Goal: Information Seeking & Learning: Learn about a topic

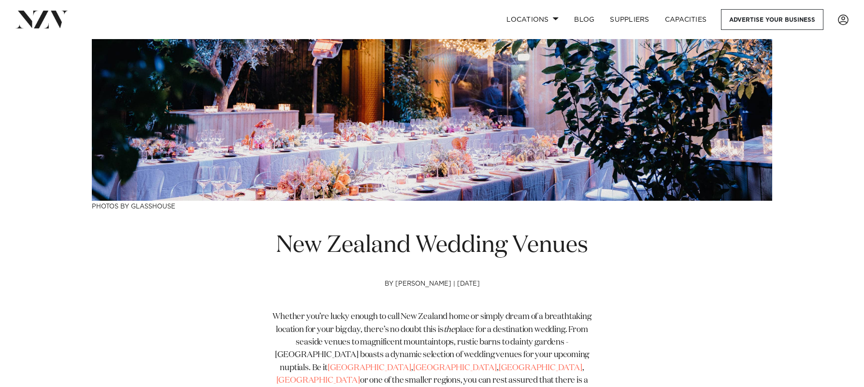
scroll to position [193, 0]
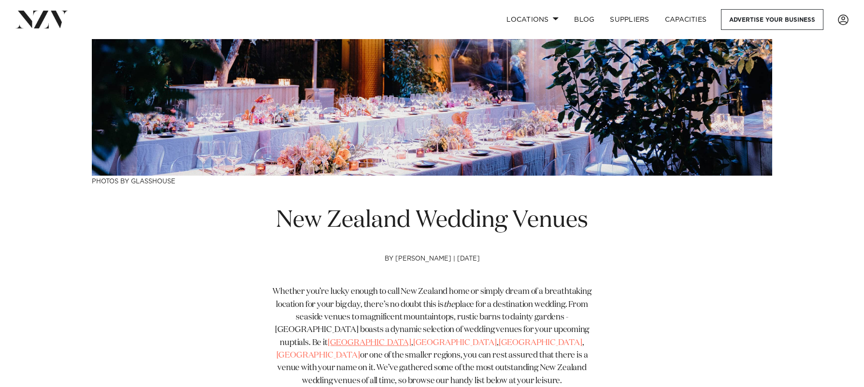
click at [328, 343] on link "[GEOGRAPHIC_DATA]" at bounding box center [370, 343] width 84 height 8
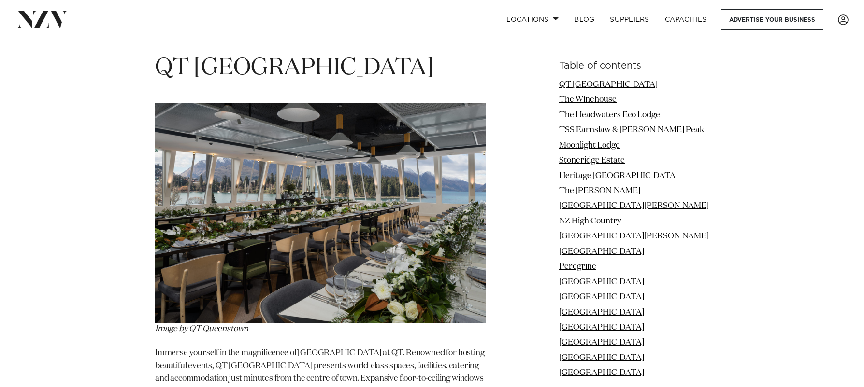
scroll to position [1256, 0]
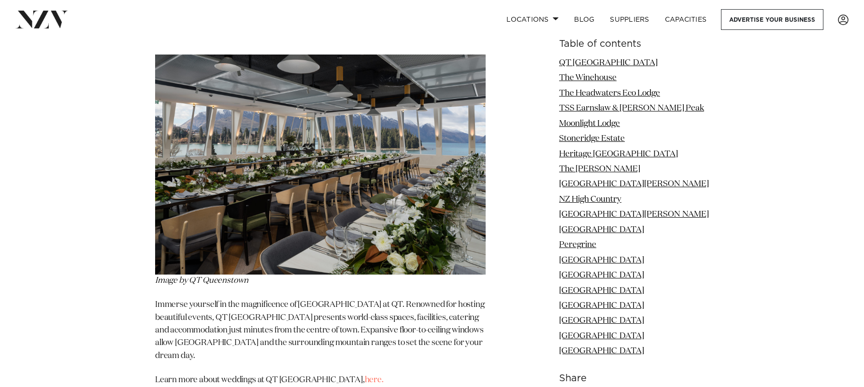
click at [354, 180] on img at bounding box center [320, 165] width 330 height 220
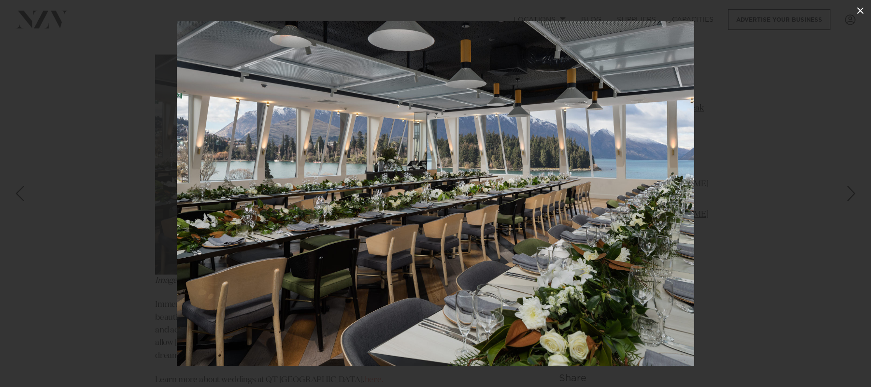
click at [859, 12] on icon at bounding box center [860, 10] width 7 height 7
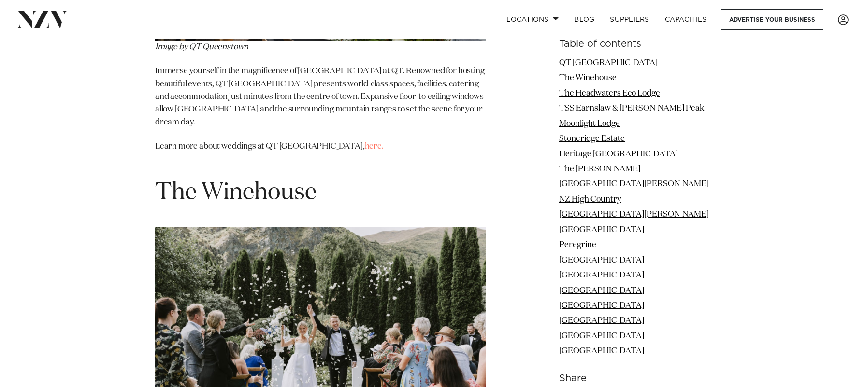
scroll to position [1498, 0]
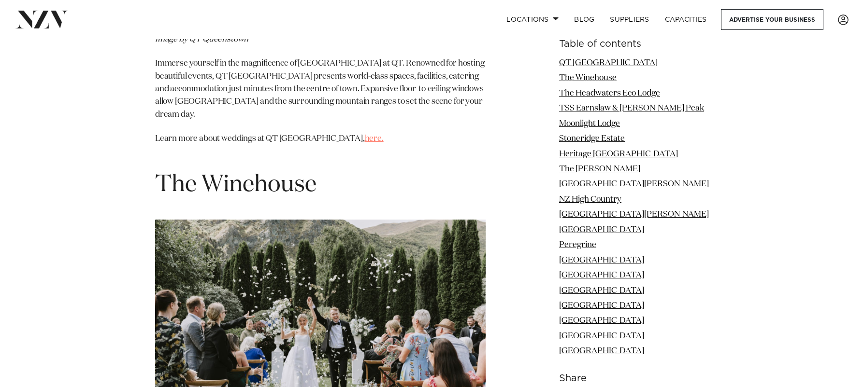
click at [365, 135] on link "here." at bounding box center [374, 139] width 19 height 8
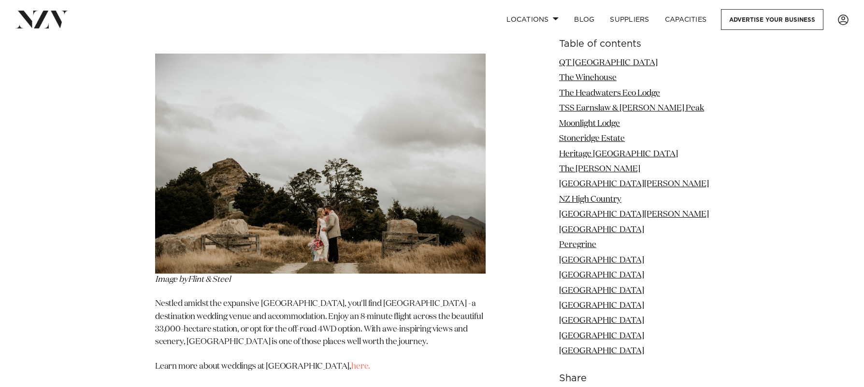
scroll to position [2947, 0]
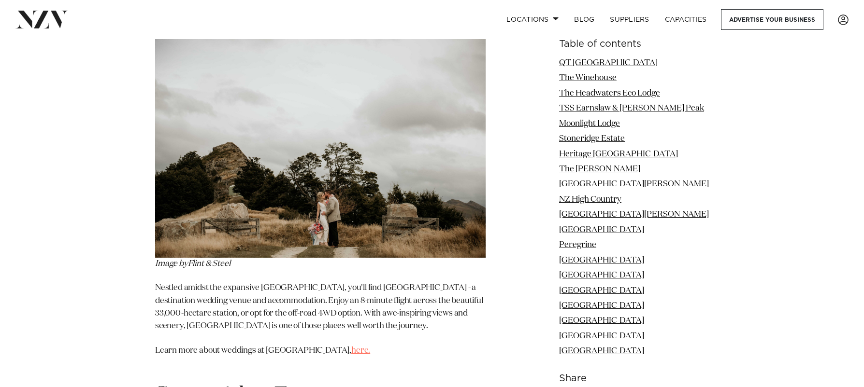
click at [351, 347] on link "here." at bounding box center [360, 351] width 19 height 8
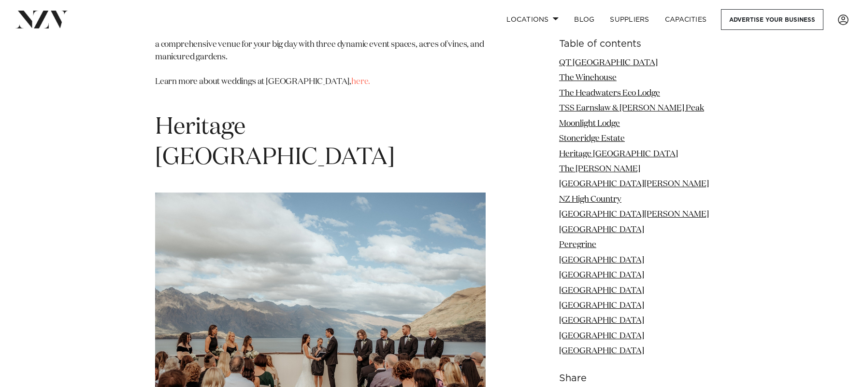
scroll to position [3623, 0]
click at [332, 211] on img at bounding box center [320, 302] width 330 height 220
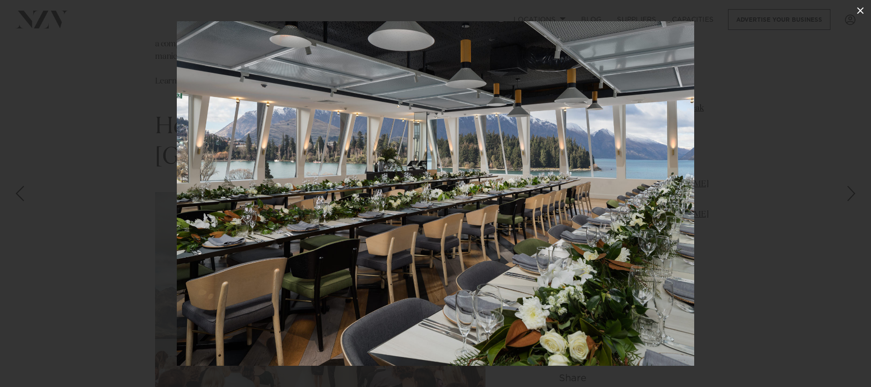
click at [859, 7] on icon at bounding box center [861, 11] width 12 height 12
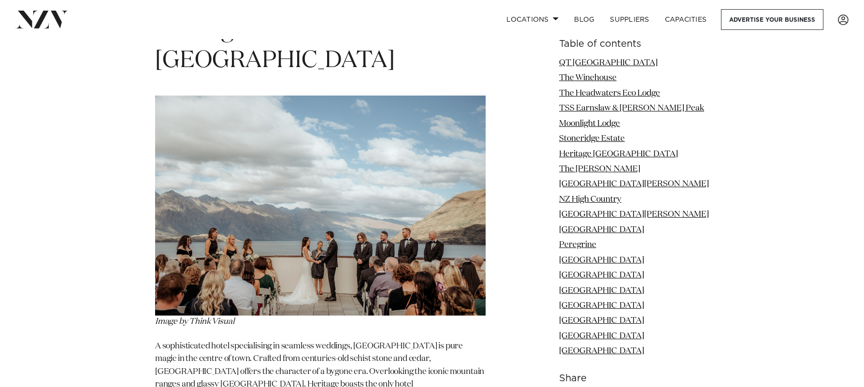
scroll to position [3768, 0]
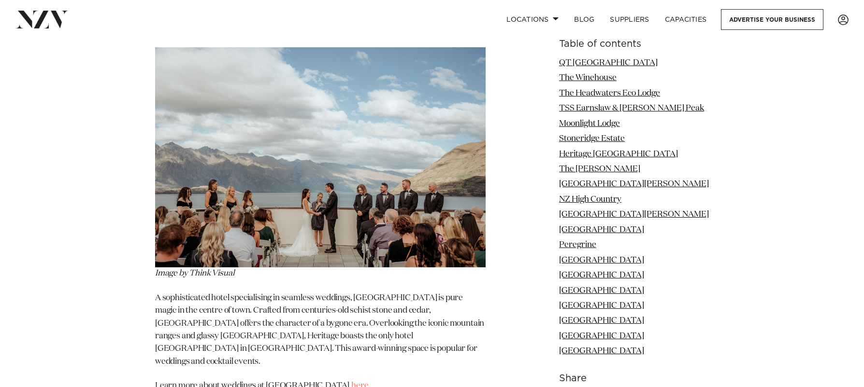
click at [361, 382] on link "here." at bounding box center [360, 386] width 19 height 8
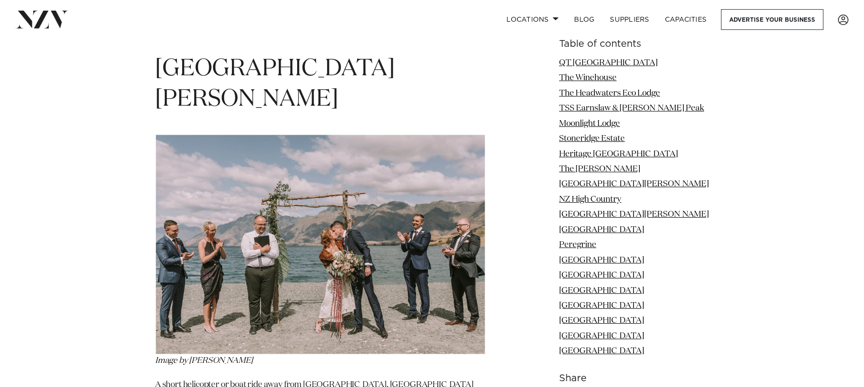
scroll to position [4541, 0]
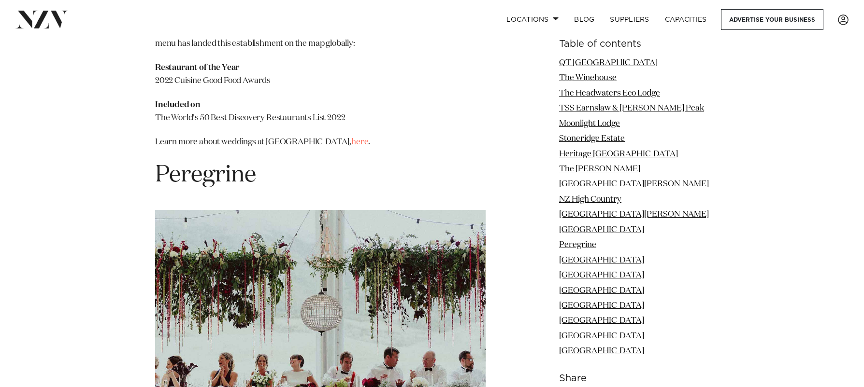
scroll to position [6184, 0]
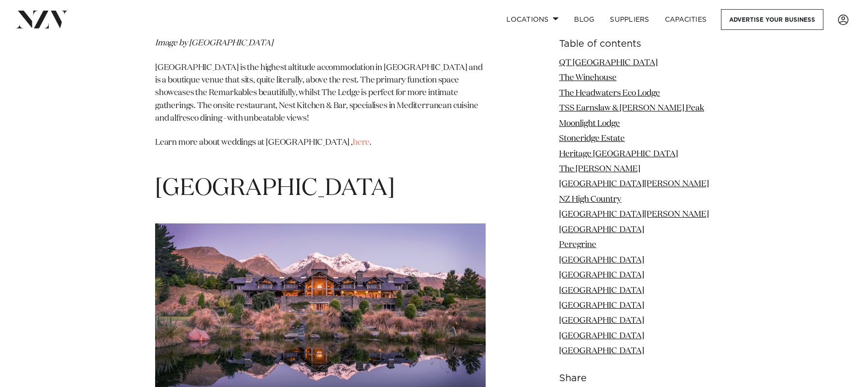
scroll to position [6908, 0]
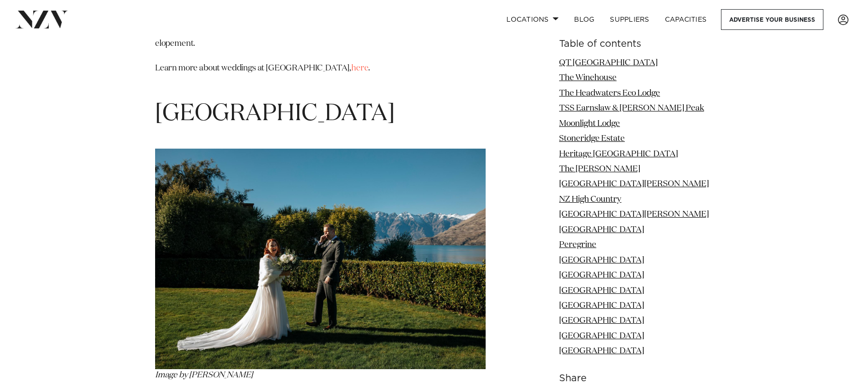
scroll to position [7343, 0]
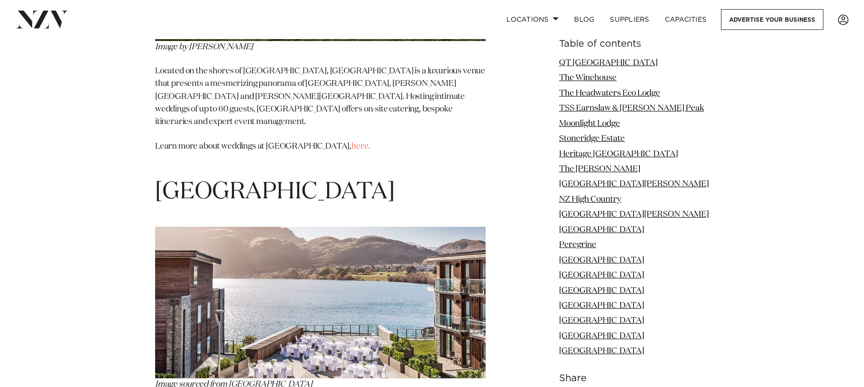
scroll to position [7681, 0]
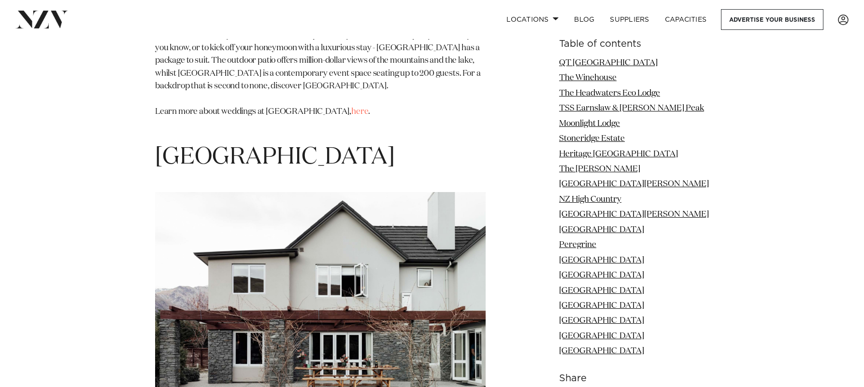
scroll to position [8068, 0]
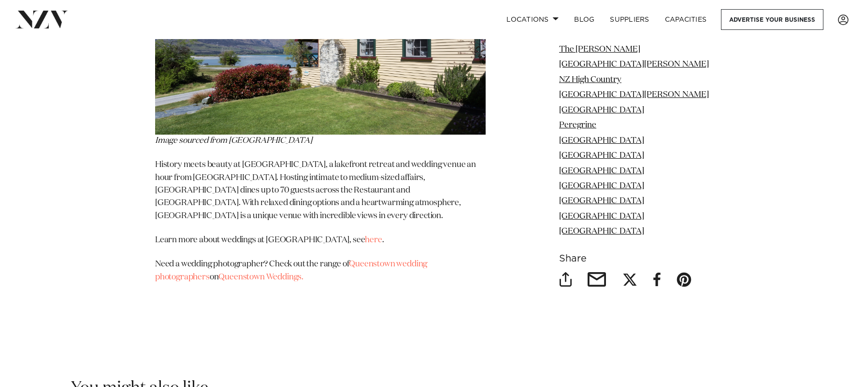
scroll to position [9179, 0]
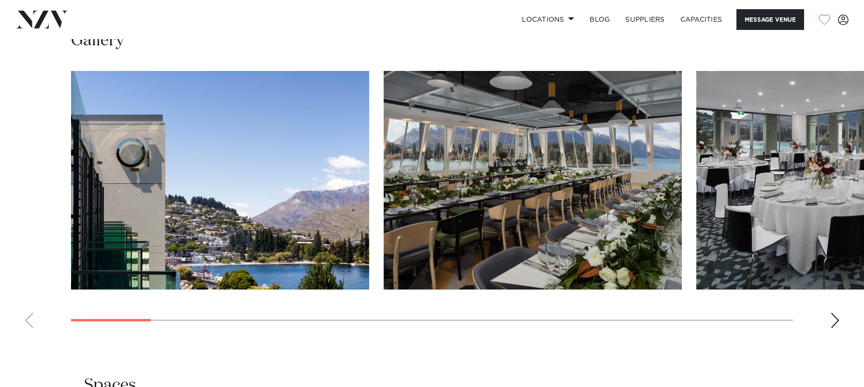
scroll to position [1208, 0]
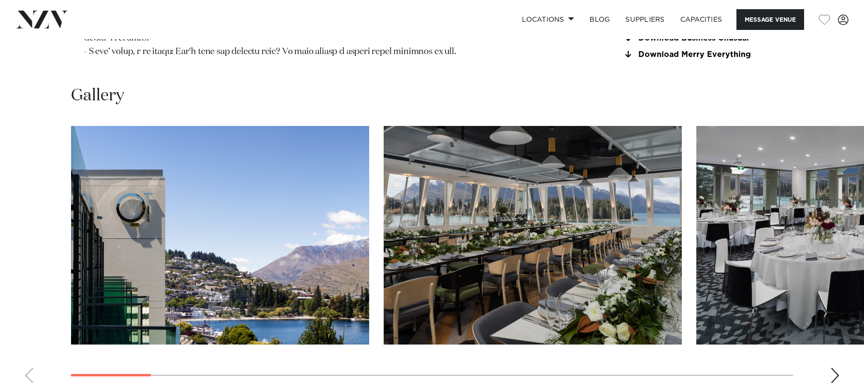
click at [834, 368] on div "Next slide" at bounding box center [835, 375] width 10 height 15
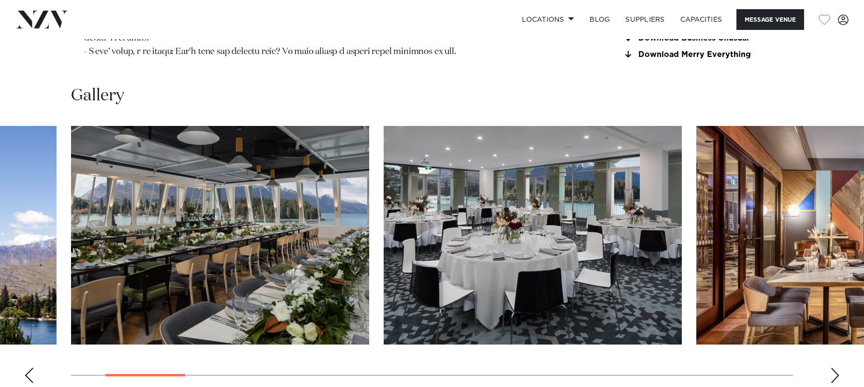
click at [834, 368] on div "Next slide" at bounding box center [835, 375] width 10 height 15
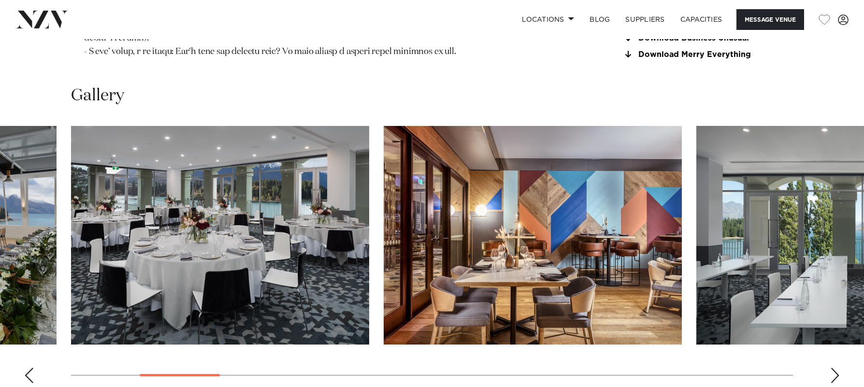
click at [834, 368] on div "Next slide" at bounding box center [835, 375] width 10 height 15
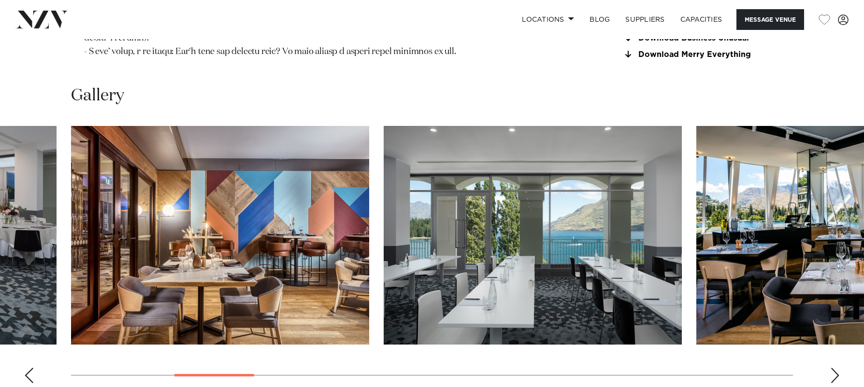
click at [834, 368] on div "Next slide" at bounding box center [835, 375] width 10 height 15
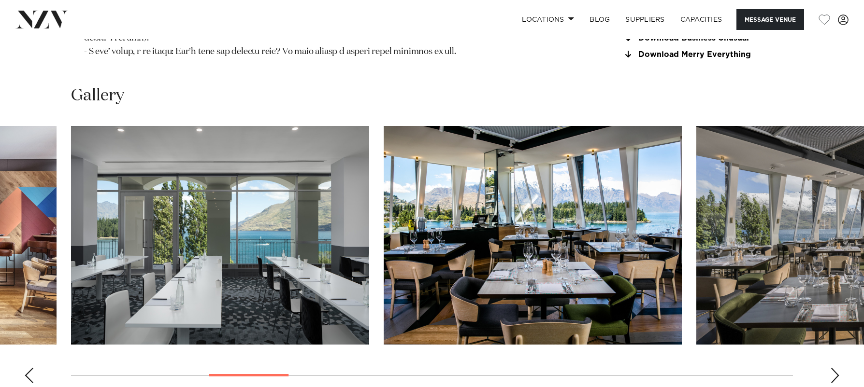
click at [834, 368] on div "Next slide" at bounding box center [835, 375] width 10 height 15
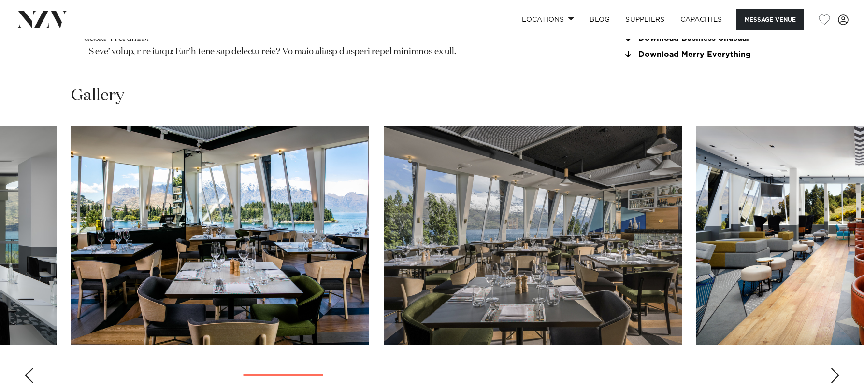
click at [834, 368] on div "Next slide" at bounding box center [835, 375] width 10 height 15
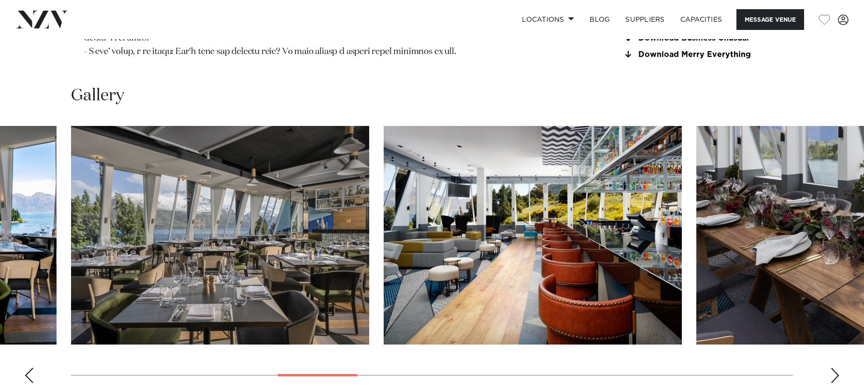
click at [834, 368] on div "Next slide" at bounding box center [835, 375] width 10 height 15
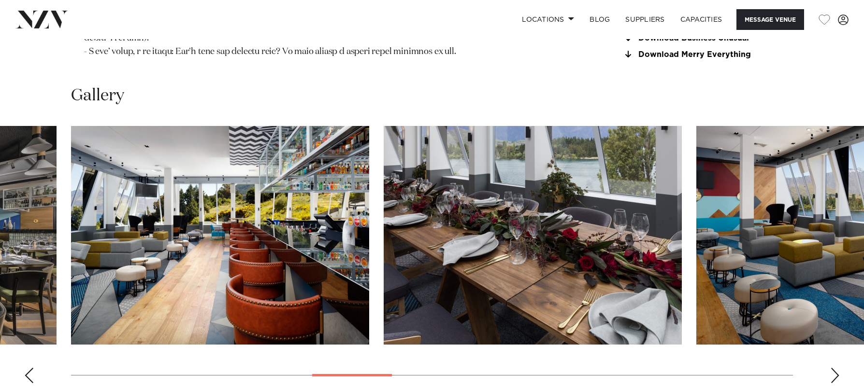
click at [834, 368] on div "Next slide" at bounding box center [835, 375] width 10 height 15
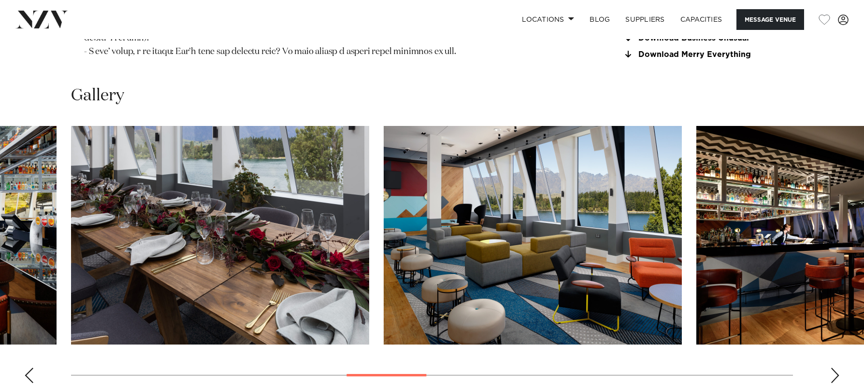
click at [834, 368] on div "Next slide" at bounding box center [835, 375] width 10 height 15
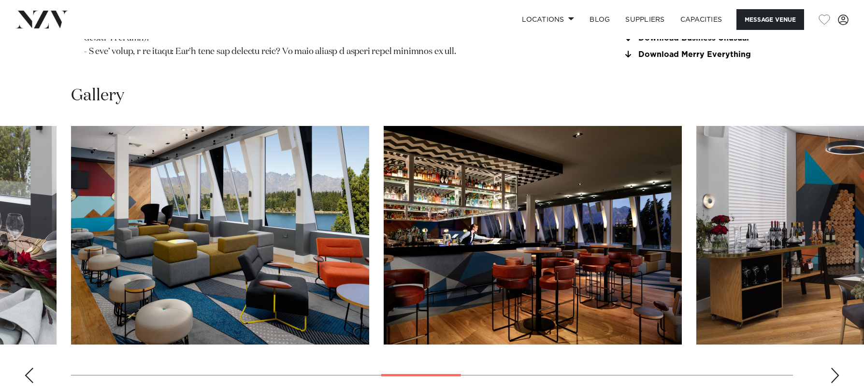
click at [834, 368] on div "Next slide" at bounding box center [835, 375] width 10 height 15
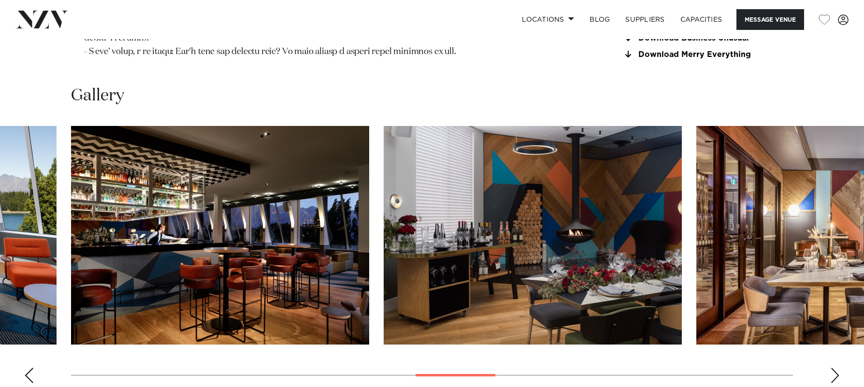
click at [834, 368] on div "Next slide" at bounding box center [835, 375] width 10 height 15
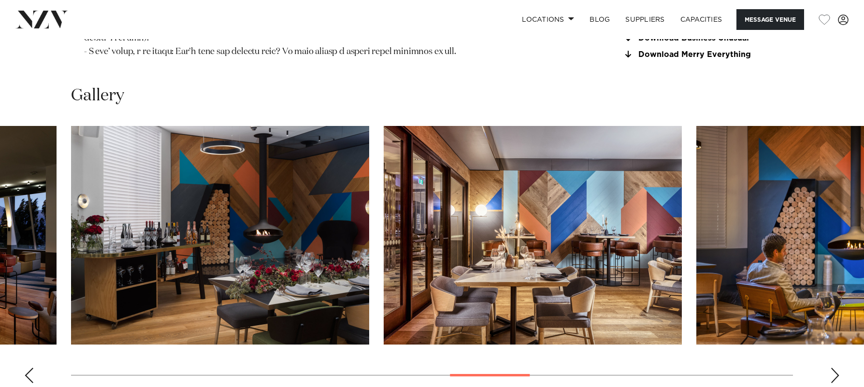
click at [834, 368] on div "Next slide" at bounding box center [835, 375] width 10 height 15
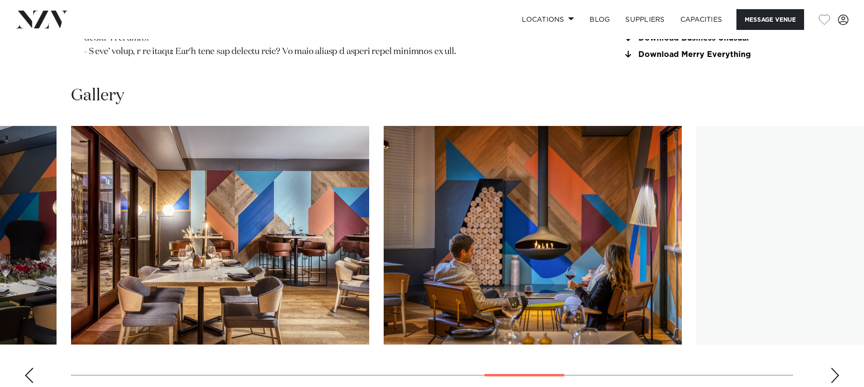
click at [834, 368] on div "Next slide" at bounding box center [835, 375] width 10 height 15
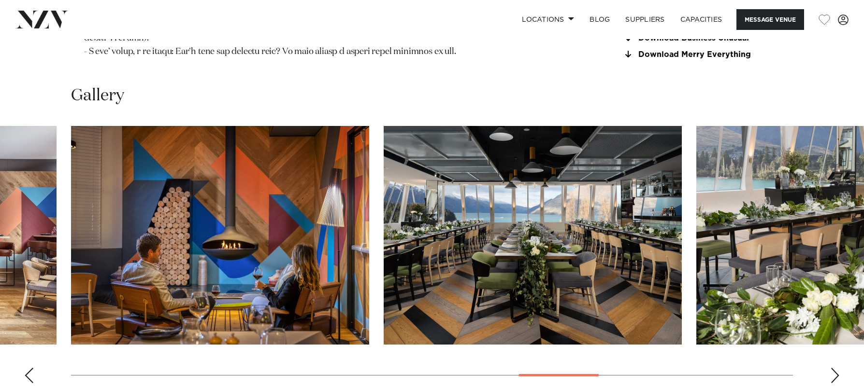
click at [834, 368] on div "Next slide" at bounding box center [835, 375] width 10 height 15
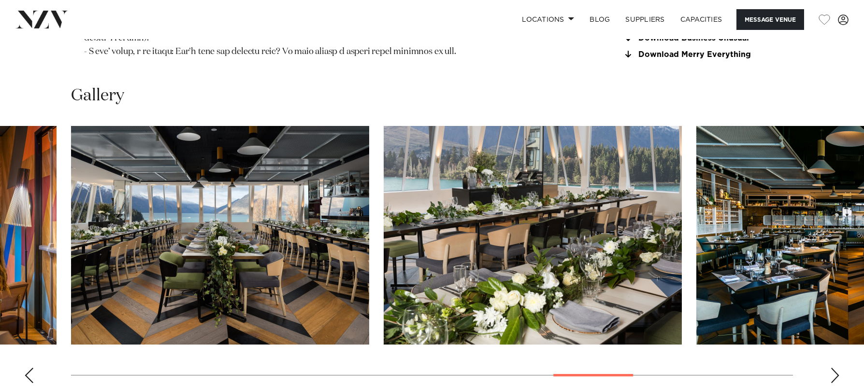
click at [834, 368] on div "Next slide" at bounding box center [835, 375] width 10 height 15
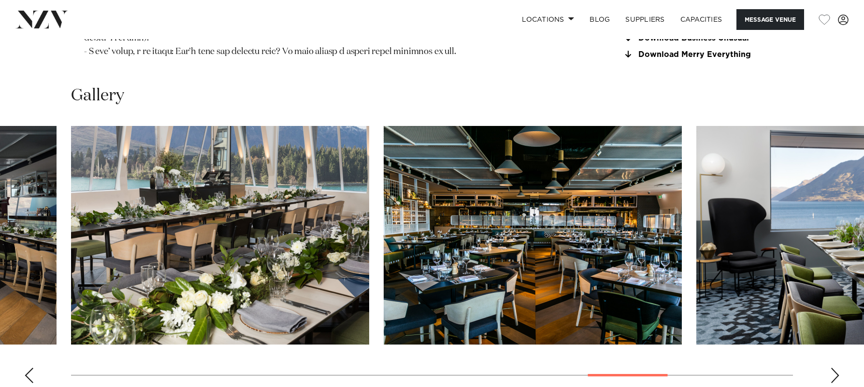
click at [834, 368] on div "Next slide" at bounding box center [835, 375] width 10 height 15
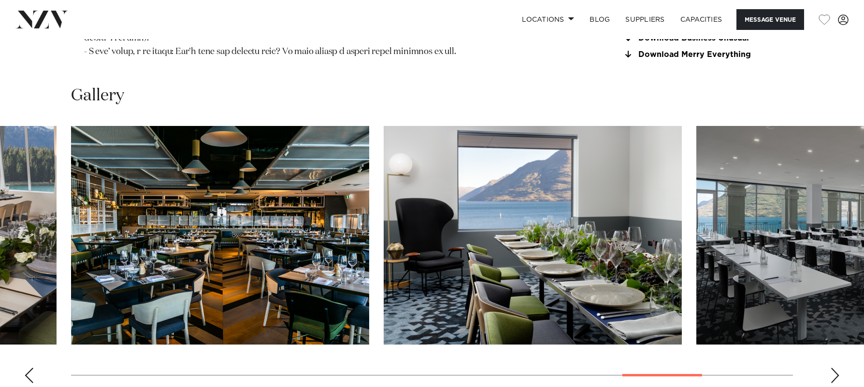
click at [834, 368] on div "Next slide" at bounding box center [835, 375] width 10 height 15
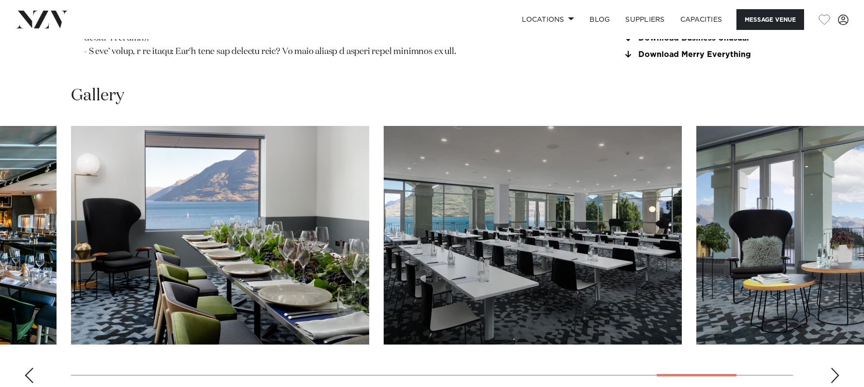
click at [834, 368] on div "Next slide" at bounding box center [835, 375] width 10 height 15
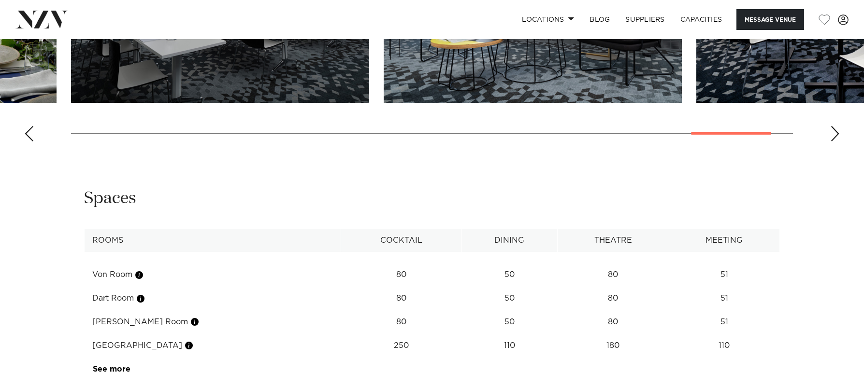
scroll to position [1449, 0]
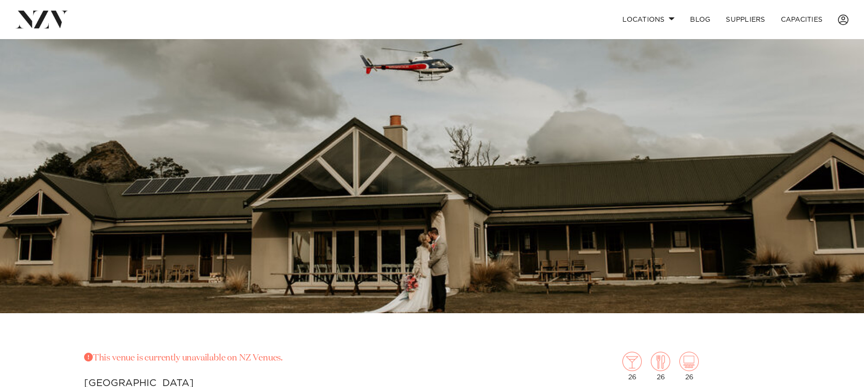
scroll to position [145, 0]
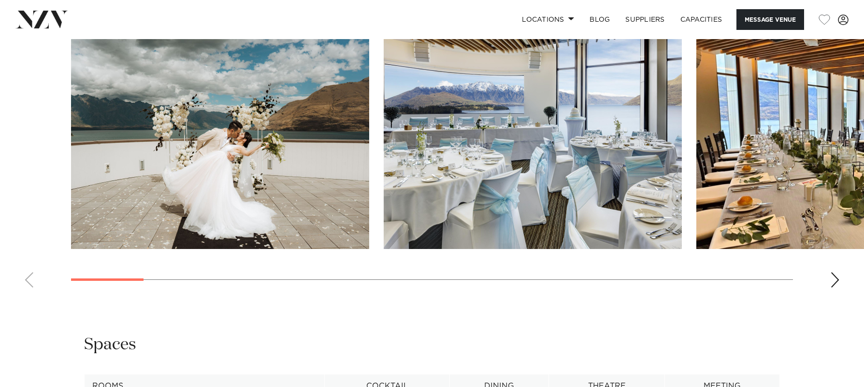
scroll to position [1063, 0]
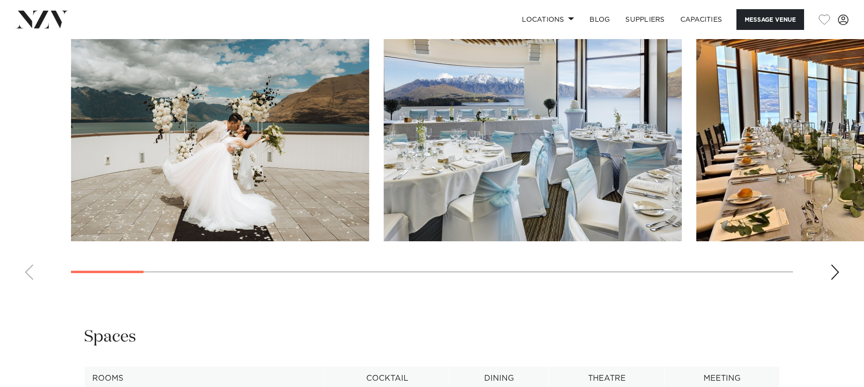
click at [836, 265] on div "Next slide" at bounding box center [835, 272] width 10 height 15
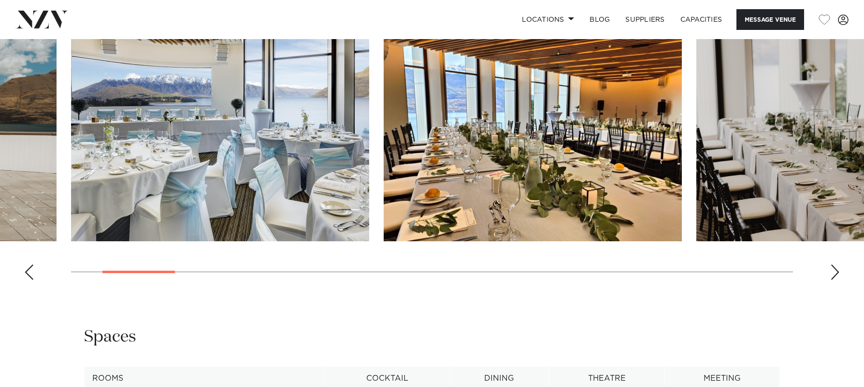
click at [836, 265] on div "Next slide" at bounding box center [835, 272] width 10 height 15
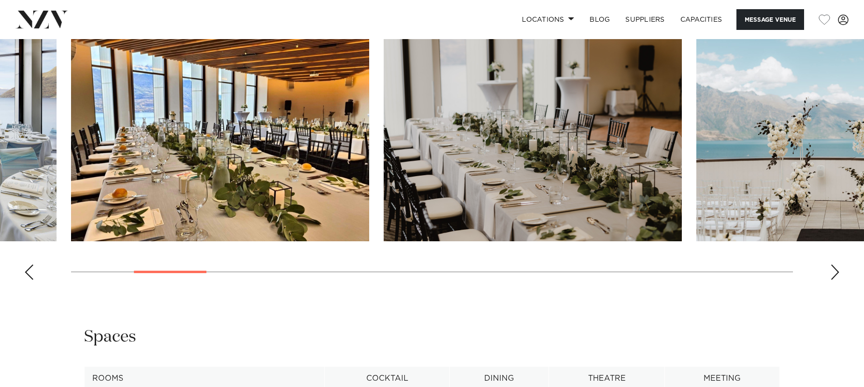
click at [836, 265] on div "Next slide" at bounding box center [835, 272] width 10 height 15
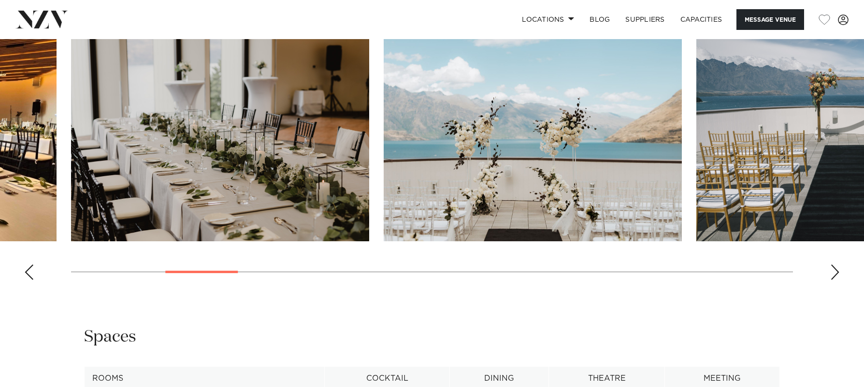
click at [836, 265] on div "Next slide" at bounding box center [835, 272] width 10 height 15
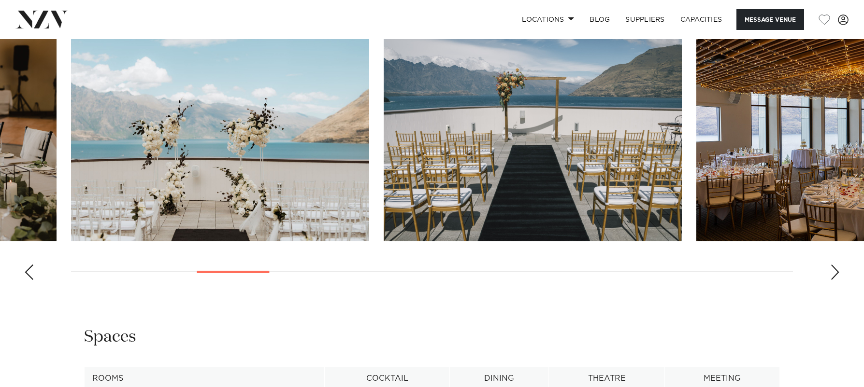
click at [836, 265] on div "Next slide" at bounding box center [835, 272] width 10 height 15
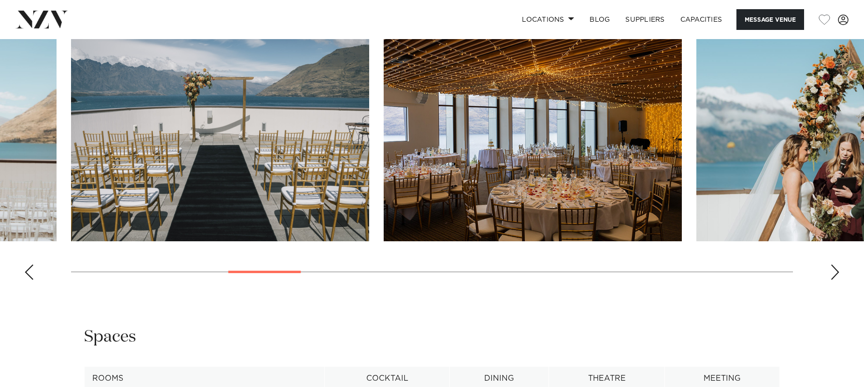
click at [836, 265] on div "Next slide" at bounding box center [835, 272] width 10 height 15
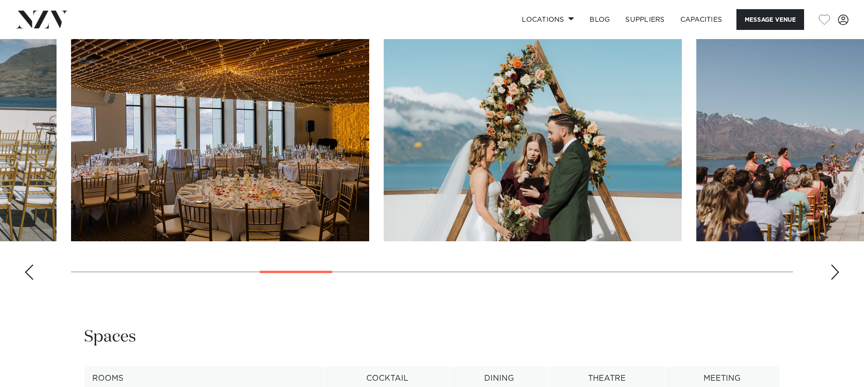
click at [836, 265] on div "Next slide" at bounding box center [835, 272] width 10 height 15
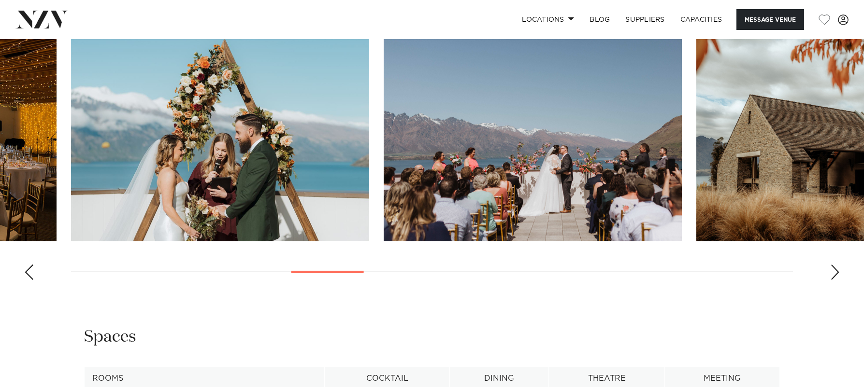
click at [836, 265] on div "Next slide" at bounding box center [835, 272] width 10 height 15
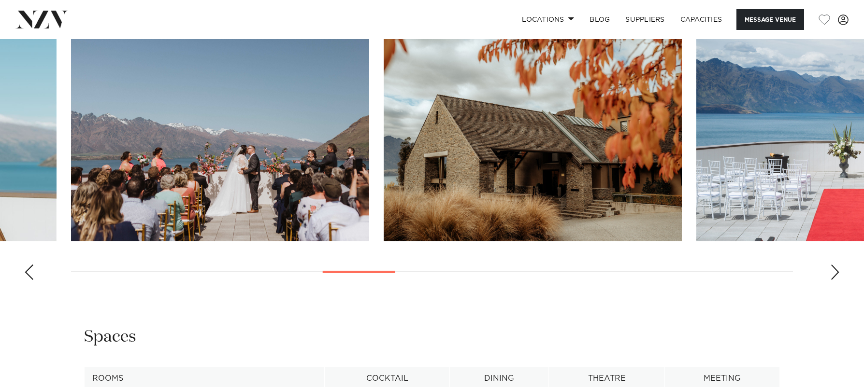
click at [836, 265] on div "Next slide" at bounding box center [835, 272] width 10 height 15
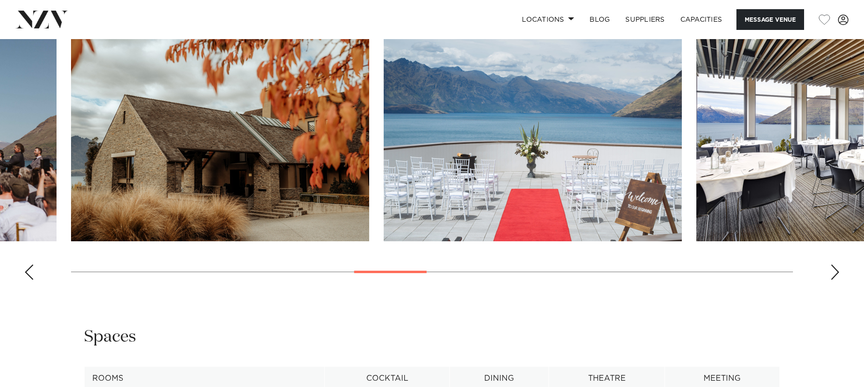
click at [836, 265] on div "Next slide" at bounding box center [835, 272] width 10 height 15
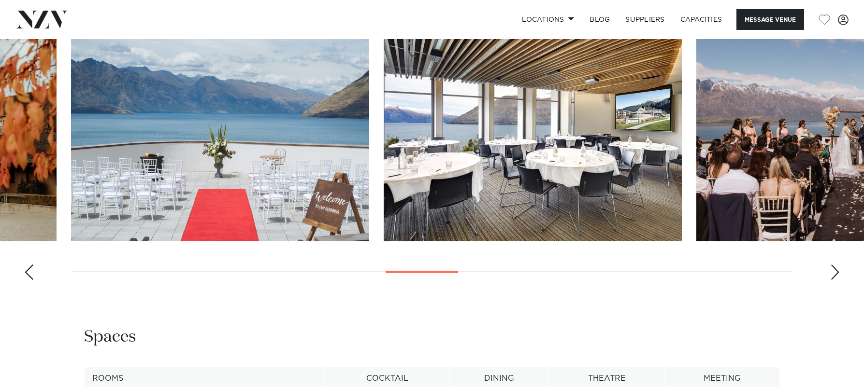
click at [836, 265] on div "Next slide" at bounding box center [835, 272] width 10 height 15
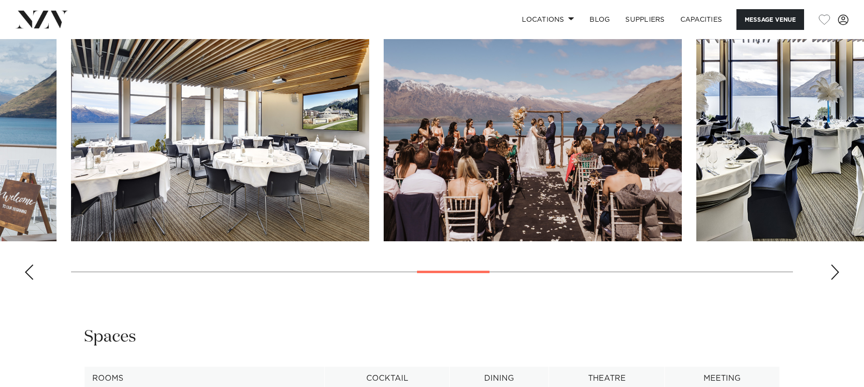
click at [836, 265] on div "Next slide" at bounding box center [835, 272] width 10 height 15
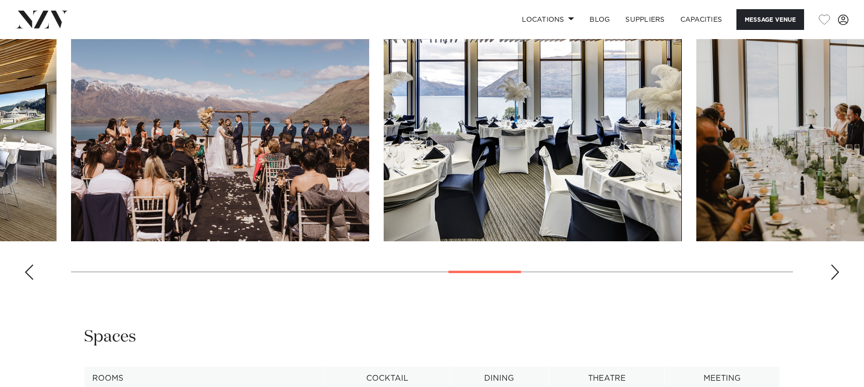
click at [836, 265] on div "Next slide" at bounding box center [835, 272] width 10 height 15
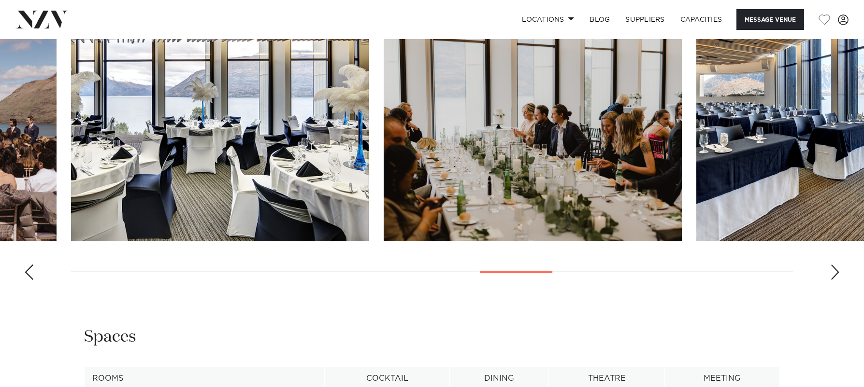
click at [836, 265] on div "Next slide" at bounding box center [835, 272] width 10 height 15
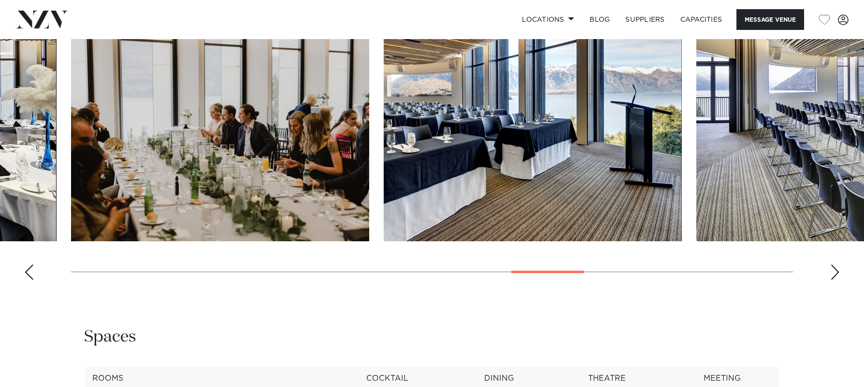
click at [836, 265] on div "Next slide" at bounding box center [835, 272] width 10 height 15
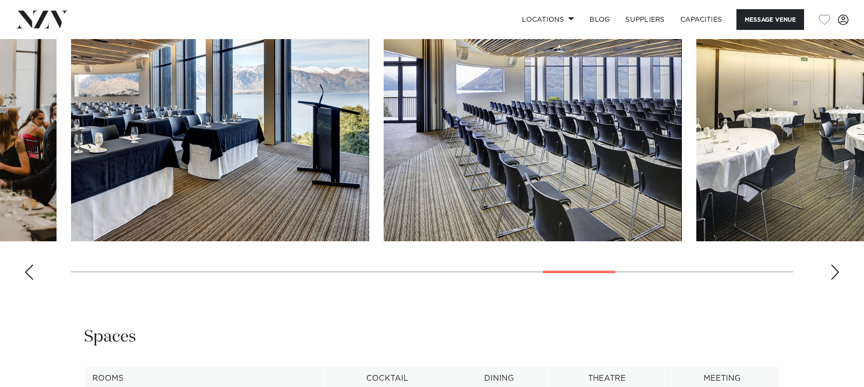
click at [836, 265] on div "Next slide" at bounding box center [835, 272] width 10 height 15
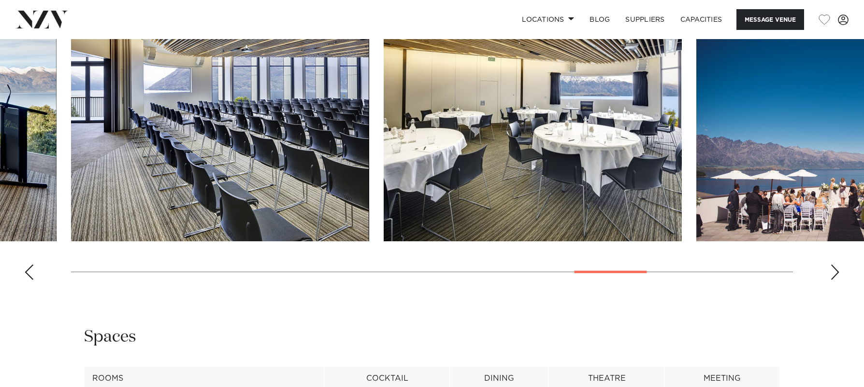
click at [836, 265] on div "Next slide" at bounding box center [835, 272] width 10 height 15
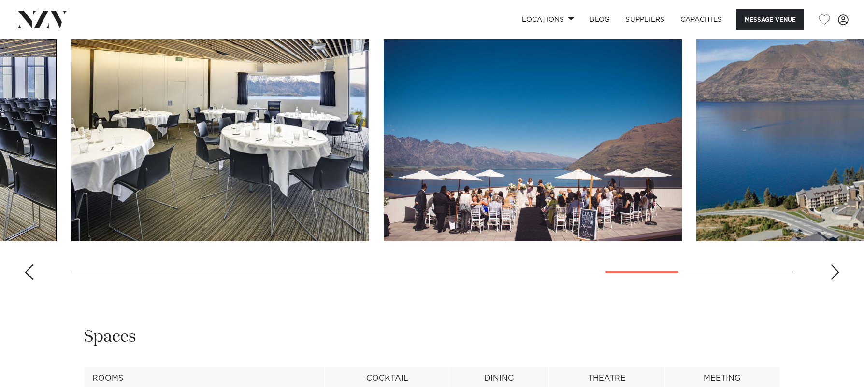
click at [836, 265] on div "Next slide" at bounding box center [835, 272] width 10 height 15
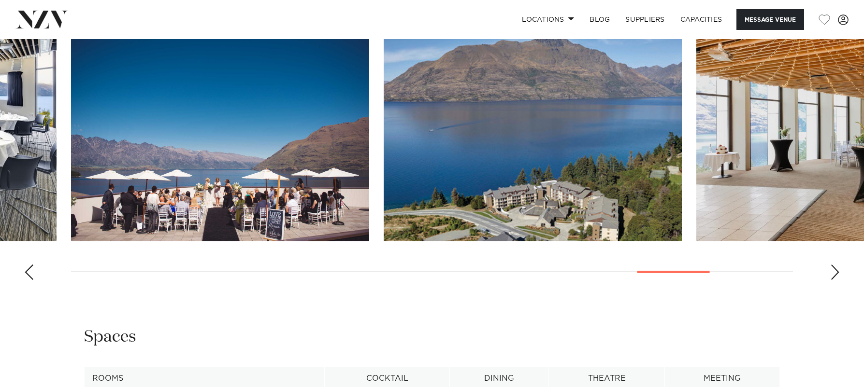
click at [836, 265] on div "Next slide" at bounding box center [835, 272] width 10 height 15
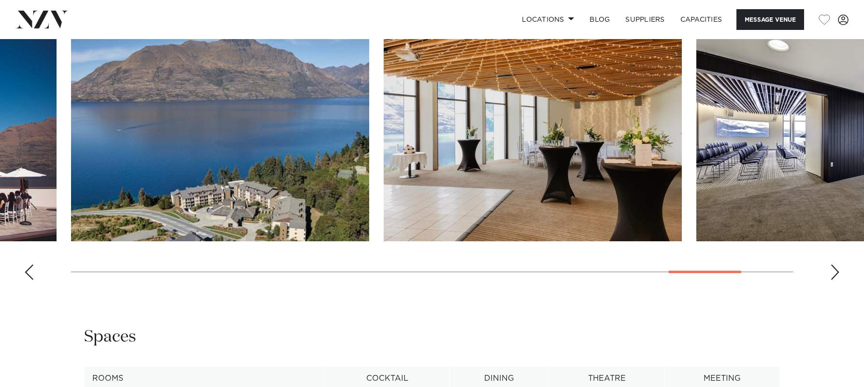
click at [836, 265] on div "Next slide" at bounding box center [835, 272] width 10 height 15
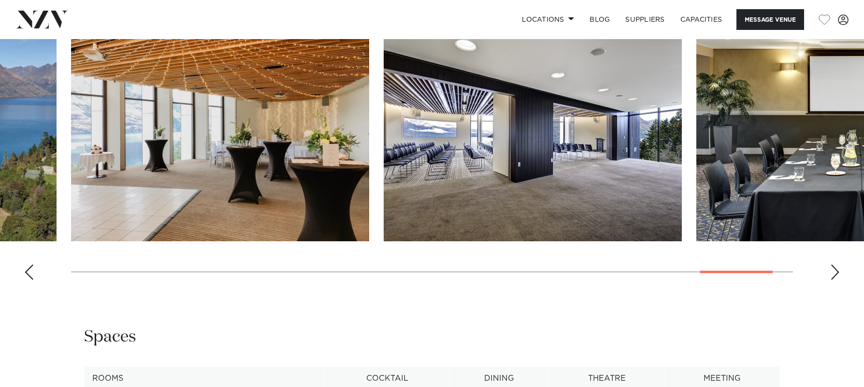
click at [836, 265] on div "Next slide" at bounding box center [835, 272] width 10 height 15
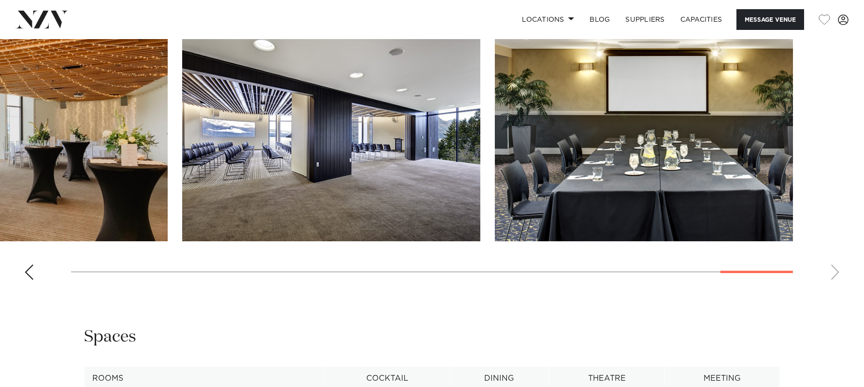
click at [836, 264] on swiper-container at bounding box center [432, 155] width 864 height 265
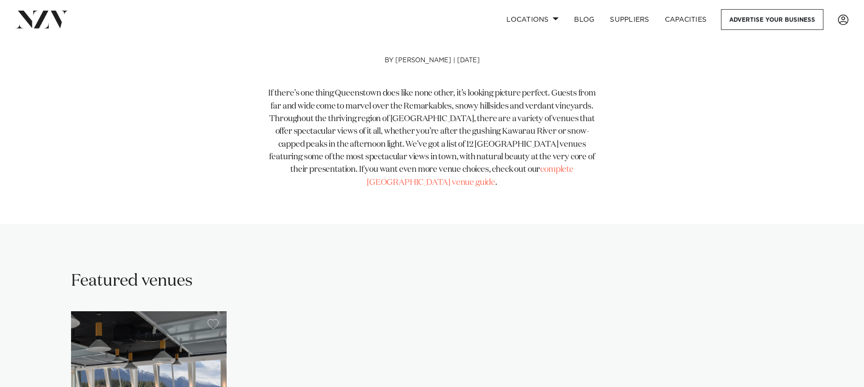
scroll to position [483, 0]
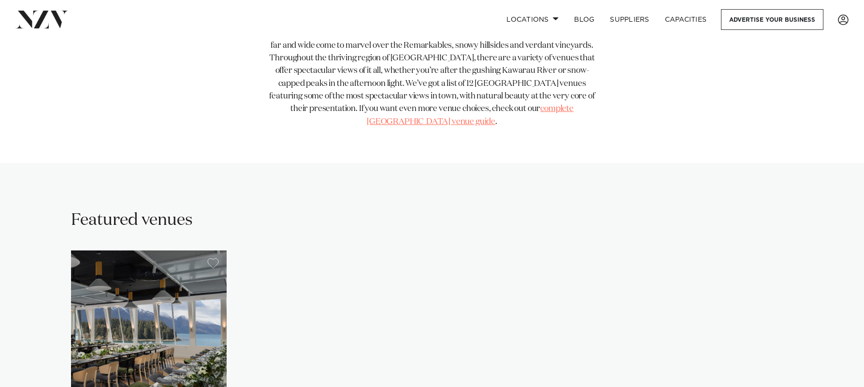
click at [561, 109] on link "complete Queenstown venue guide" at bounding box center [470, 115] width 207 height 21
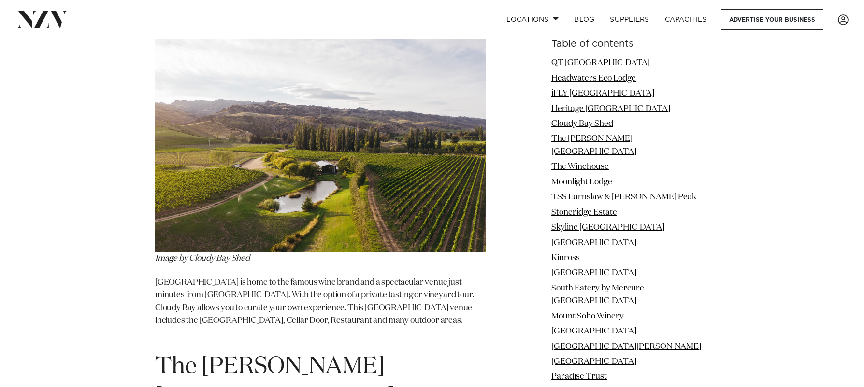
scroll to position [2802, 0]
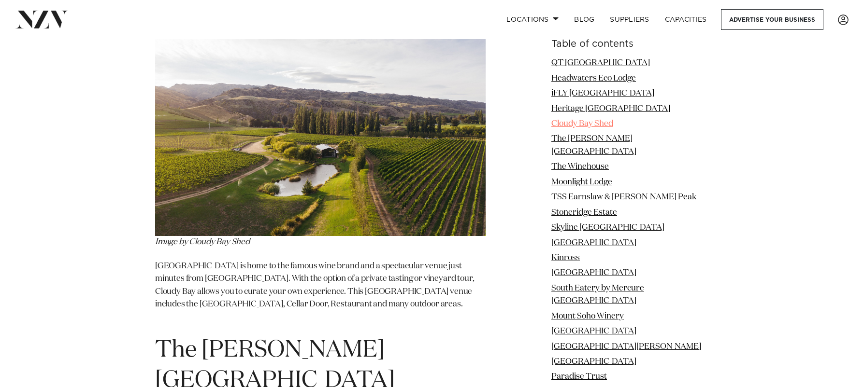
click at [572, 124] on link "Cloudy Bay Shed" at bounding box center [582, 124] width 62 height 8
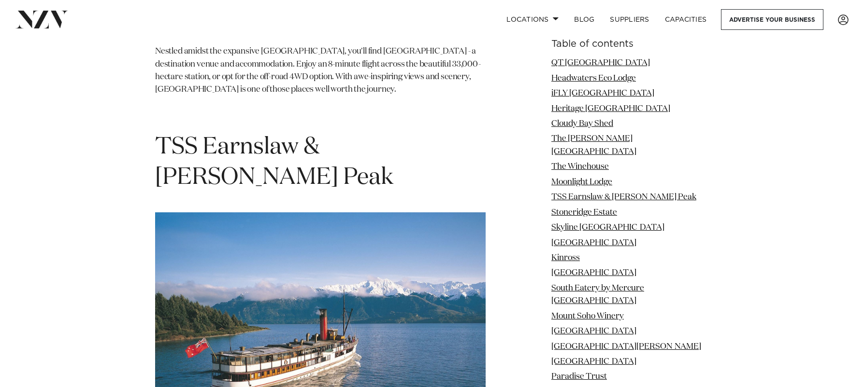
scroll to position [4196, 0]
